Goal: Task Accomplishment & Management: Use online tool/utility

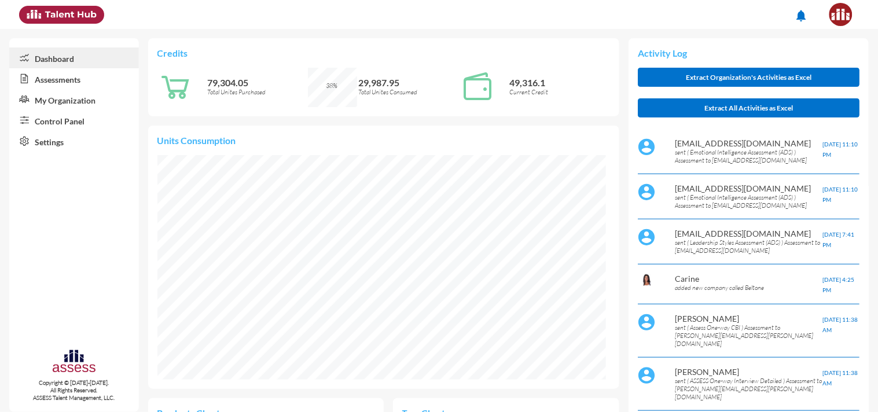
click at [52, 85] on link "Assessments" at bounding box center [74, 78] width 130 height 21
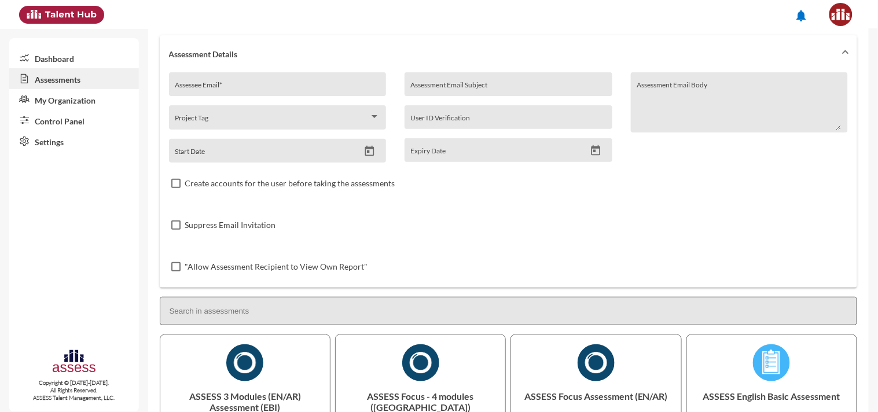
scroll to position [60, 0]
click at [273, 313] on input at bounding box center [509, 310] width 698 height 28
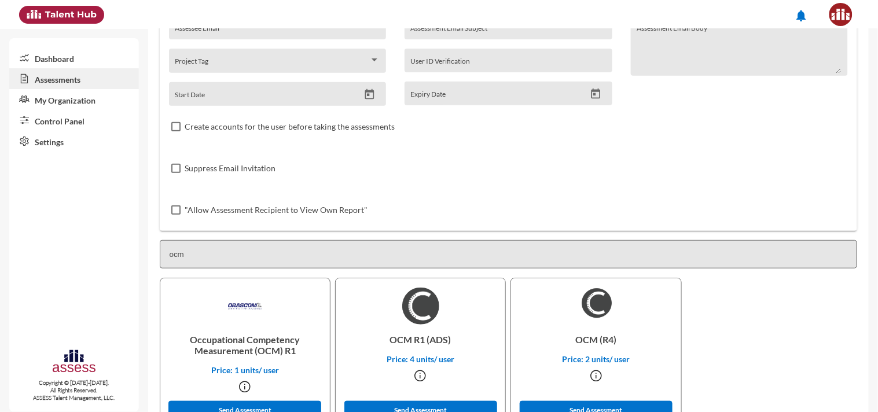
scroll to position [155, 0]
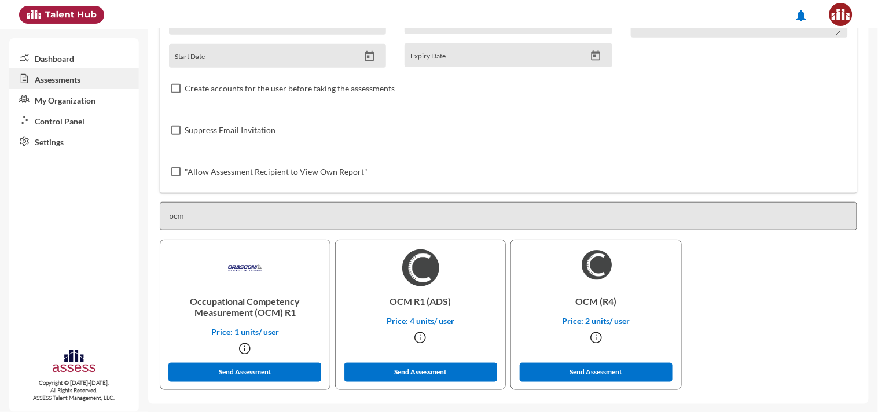
click at [210, 219] on input "ocm" at bounding box center [509, 216] width 698 height 28
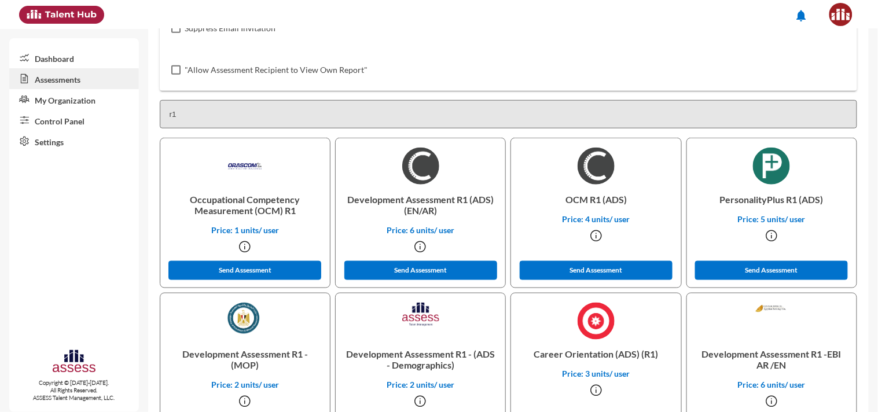
scroll to position [257, 0]
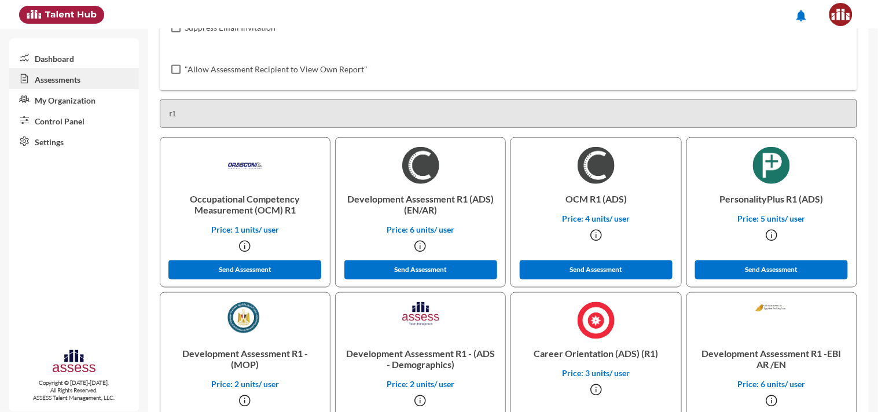
type input "r1"
click at [419, 180] on img at bounding box center [420, 165] width 37 height 37
click at [397, 273] on button "Send Assessment" at bounding box center [421, 270] width 153 height 19
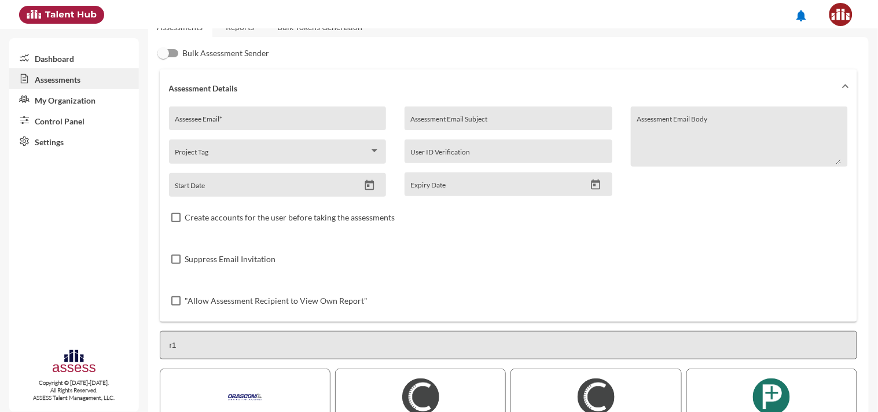
scroll to position [22, 0]
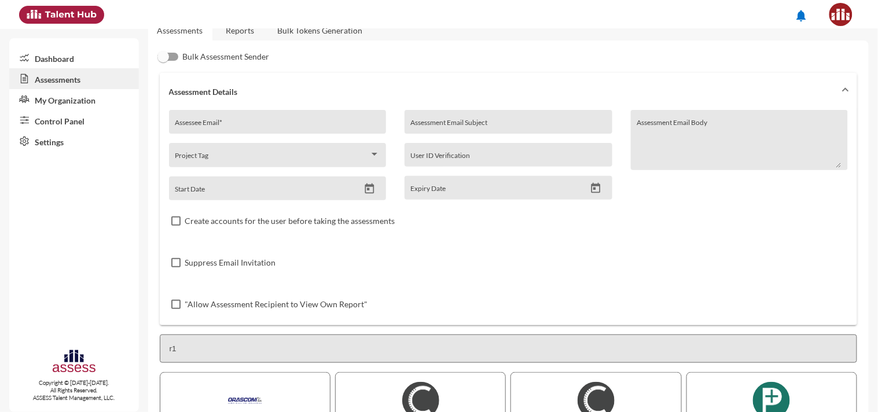
click at [568, 78] on mat-expansion-panel-header "Assessment Details" at bounding box center [509, 91] width 698 height 37
